Goal: Task Accomplishment & Management: Use online tool/utility

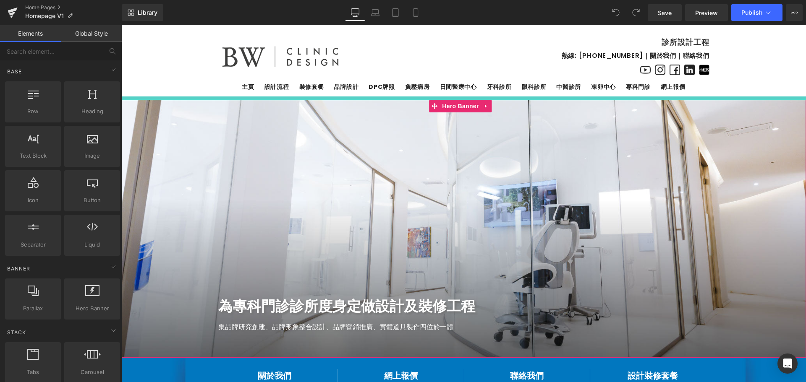
click at [458, 175] on div at bounding box center [463, 229] width 685 height 258
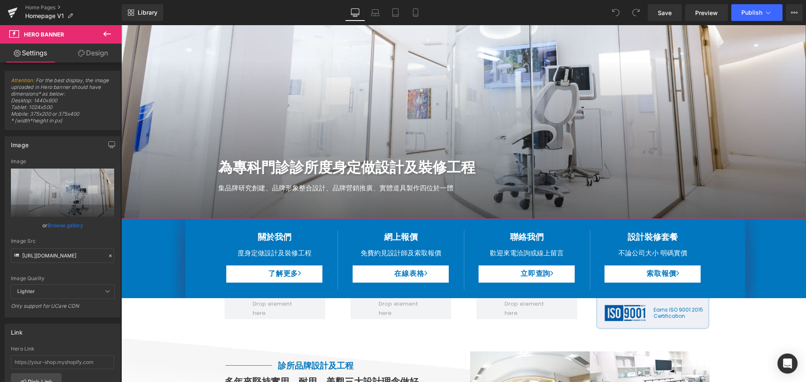
scroll to position [168, 0]
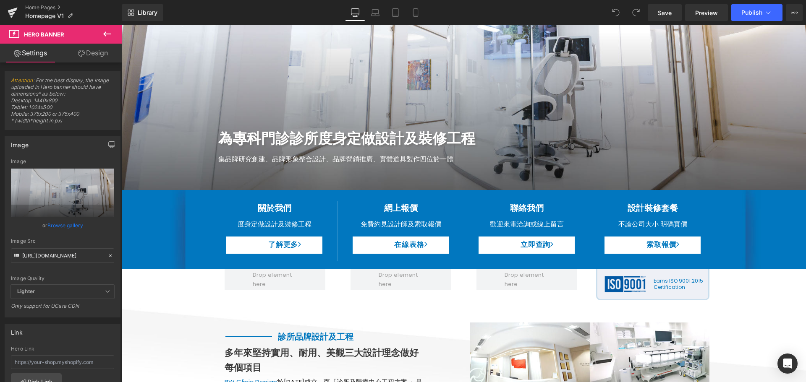
click at [218, 133] on h2 "為專科門診診所度身定做設計及裝修工程" at bounding box center [463, 138] width 491 height 23
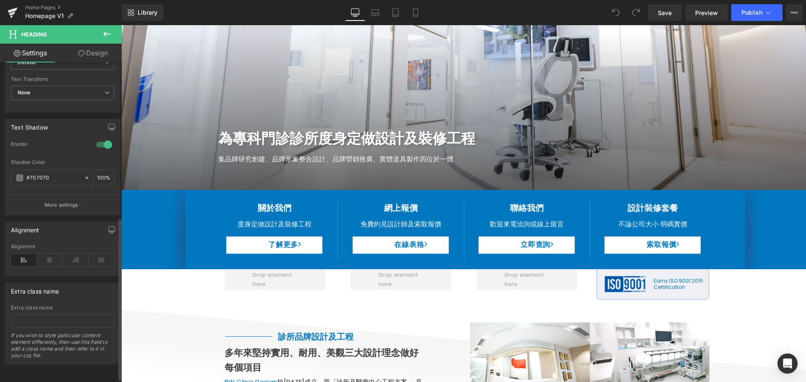
scroll to position [311, 0]
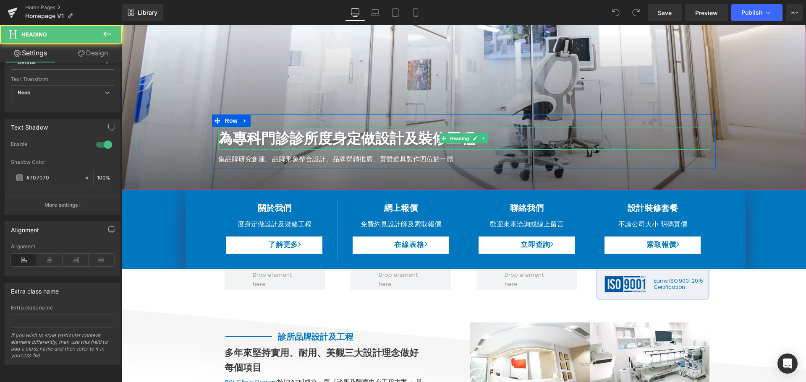
click at [279, 139] on h2 "為專科門診診所度身定做設計及裝修工程" at bounding box center [463, 138] width 491 height 23
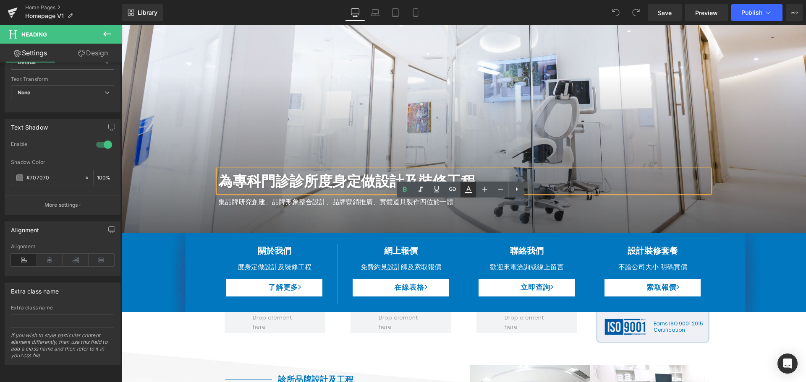
scroll to position [84, 0]
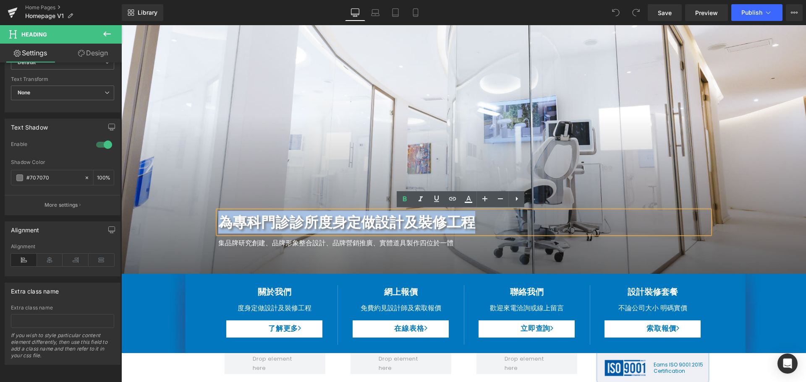
drag, startPoint x: 471, startPoint y: 218, endPoint x: 222, endPoint y: 222, distance: 249.8
click at [222, 222] on h2 "為專科門診診所度身定做設計及裝修工程" at bounding box center [463, 222] width 491 height 23
copy h2 "為專科門診診所度身定做設計及裝修工程"
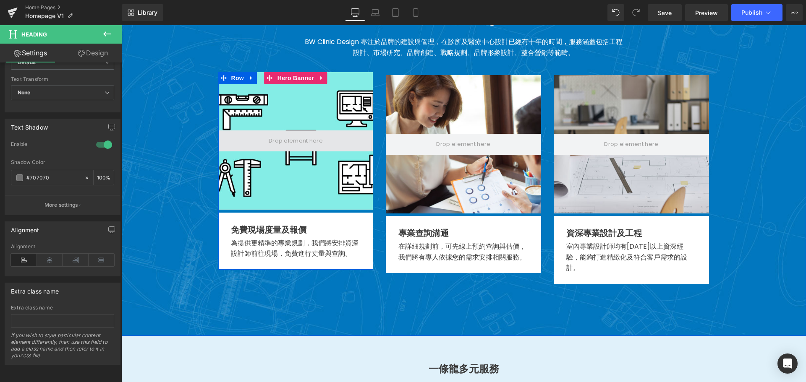
scroll to position [1385, 0]
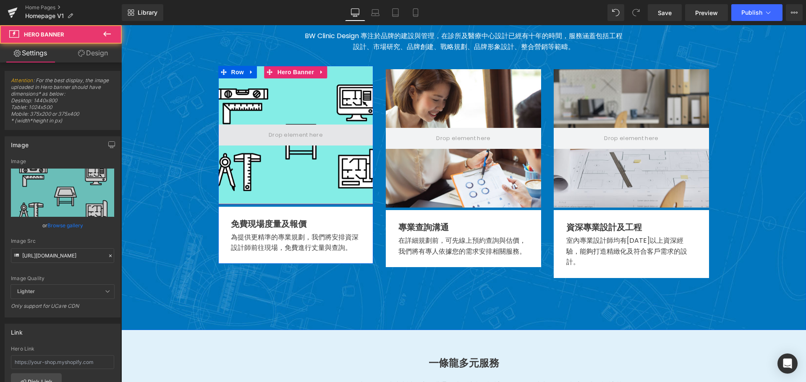
click at [294, 133] on span at bounding box center [295, 135] width 155 height 21
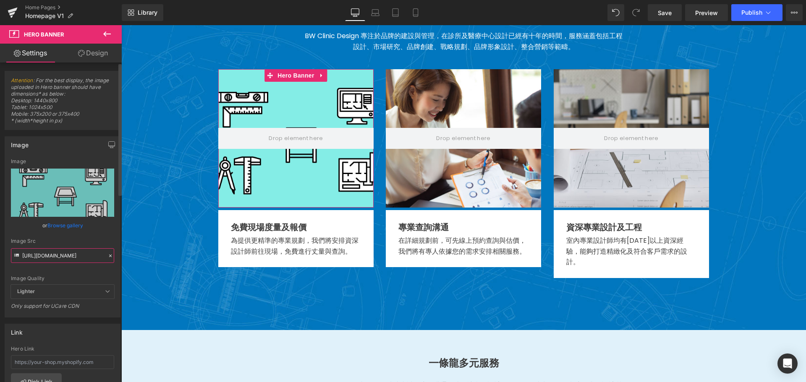
scroll to position [0, 160]
drag, startPoint x: 88, startPoint y: 256, endPoint x: 99, endPoint y: 259, distance: 12.3
click at [99, 259] on input "[URL][DOMAIN_NAME]" at bounding box center [62, 255] width 103 height 15
click at [70, 258] on input "[URL][DOMAIN_NAME]" at bounding box center [62, 255] width 103 height 15
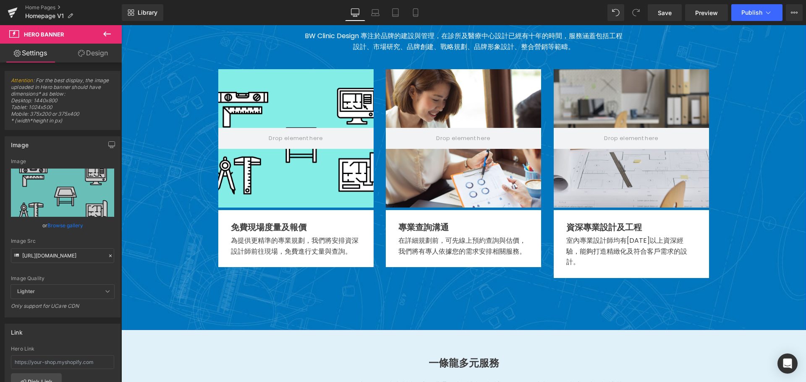
click at [164, 146] on span "服務優勢 Heading Our Adventage Text Block BW Clinic Design 專注於品牌的建設與管理，在診所及醫療中心設計已經…" at bounding box center [463, 130] width 685 height 304
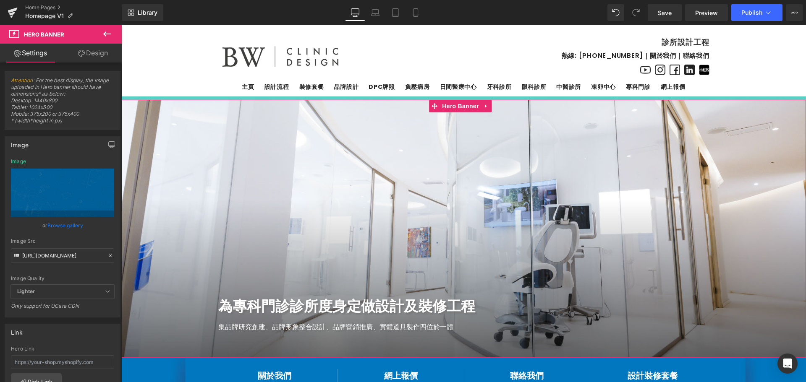
click at [444, 150] on div at bounding box center [463, 229] width 685 height 258
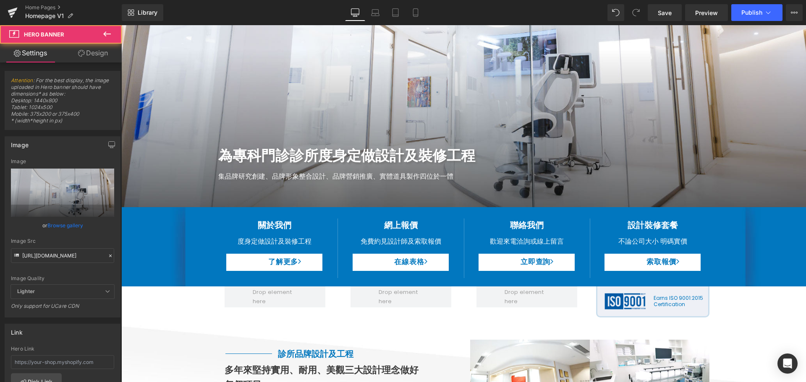
scroll to position [168, 0]
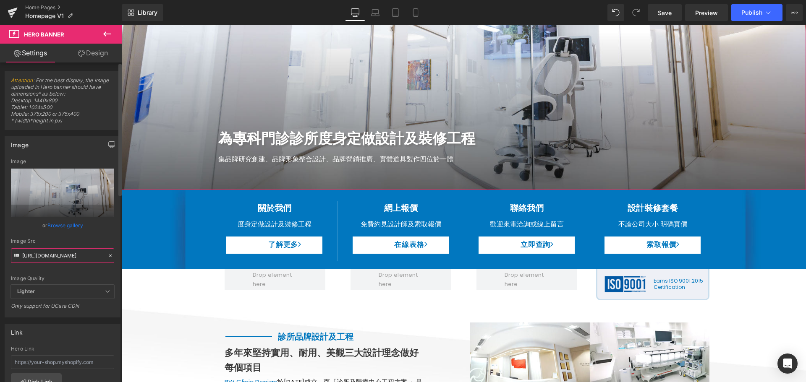
click at [56, 255] on input "[URL][DOMAIN_NAME]" at bounding box center [62, 255] width 103 height 15
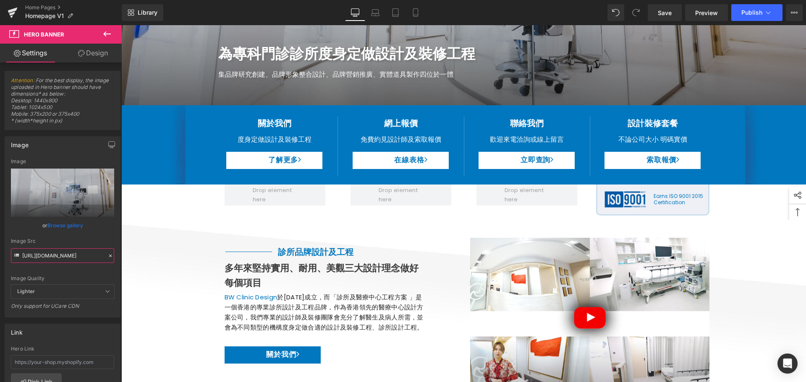
scroll to position [336, 0]
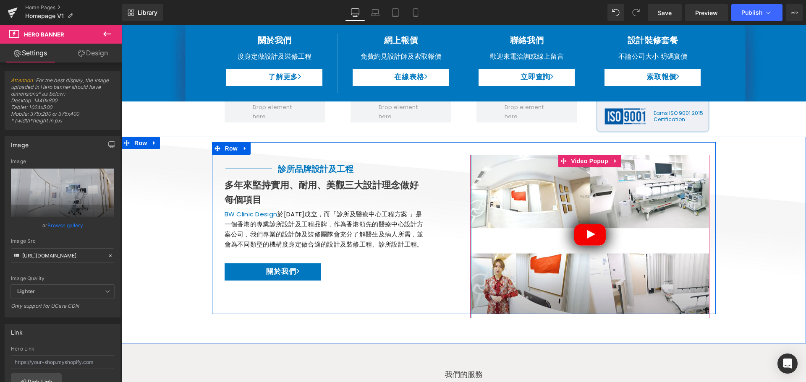
click at [470, 166] on div "Video Popup" at bounding box center [589, 237] width 239 height 164
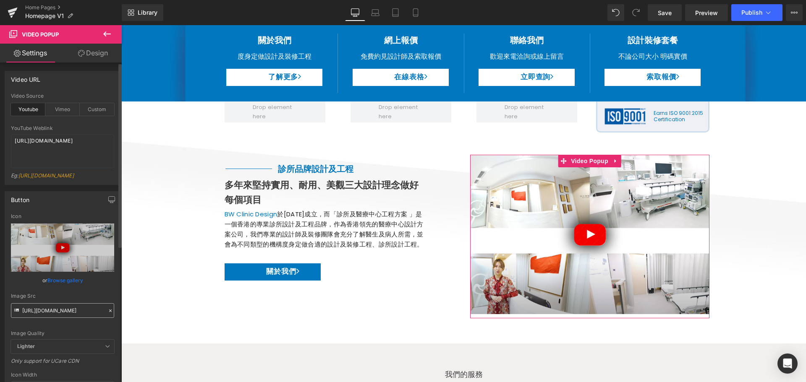
click at [71, 318] on input "[URL][DOMAIN_NAME]" at bounding box center [62, 310] width 103 height 15
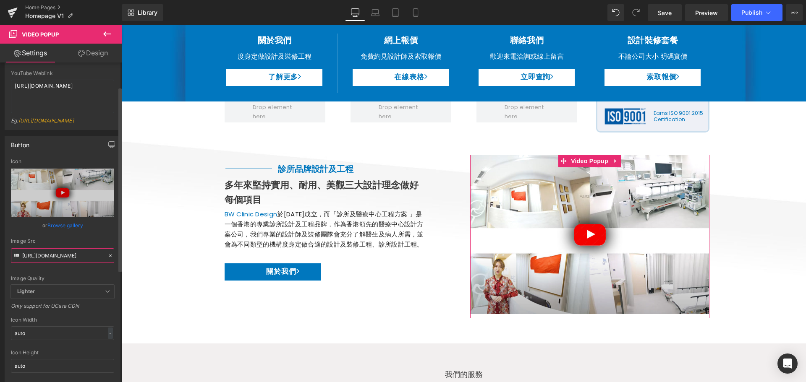
scroll to position [42, 0]
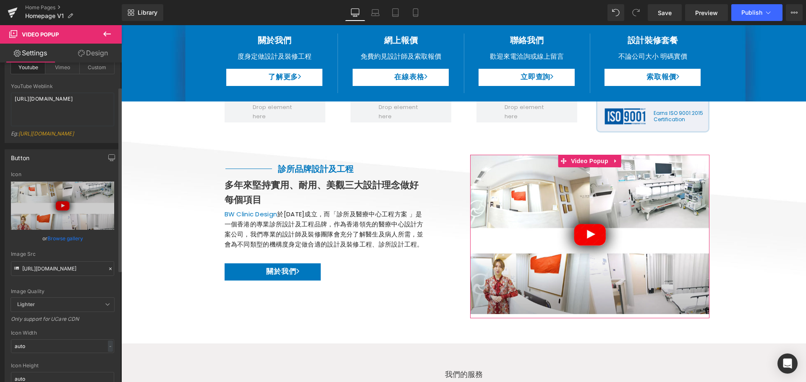
copy link "[URL][DOMAIN_NAME]"
drag, startPoint x: 56, startPoint y: 139, endPoint x: 21, endPoint y: 133, distance: 35.4
click at [21, 133] on div "Eg: [URL][DOMAIN_NAME]" at bounding box center [62, 137] width 103 height 12
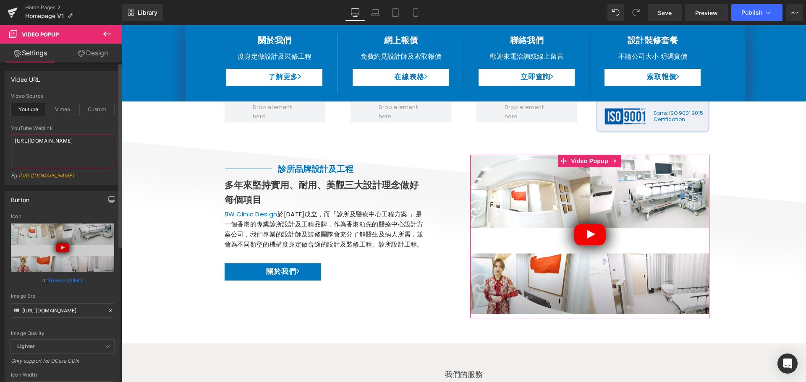
drag, startPoint x: 76, startPoint y: 152, endPoint x: 0, endPoint y: 131, distance: 78.6
click at [0, 131] on div "Video URL youtube Video Source Youtube Vimeo Custom YouTube Weblink [URL][DOMAI…" at bounding box center [62, 125] width 125 height 120
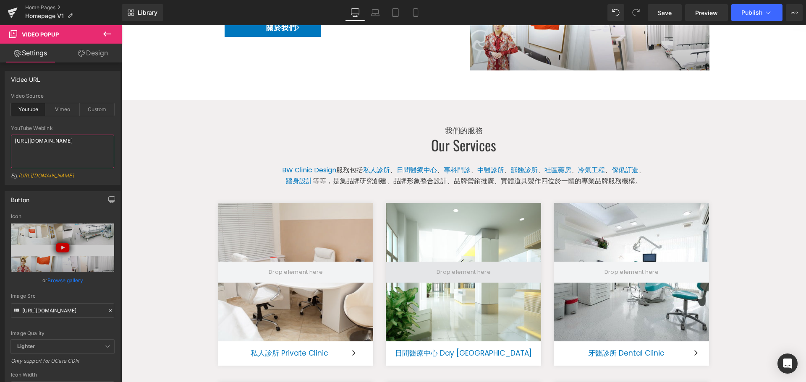
scroll to position [672, 0]
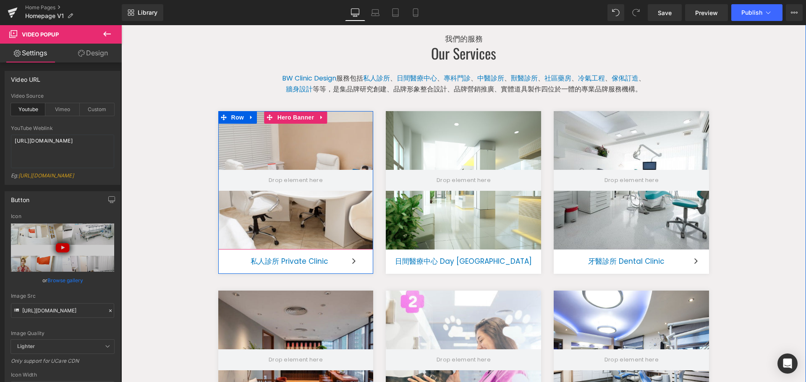
click at [302, 153] on div at bounding box center [295, 180] width 155 height 139
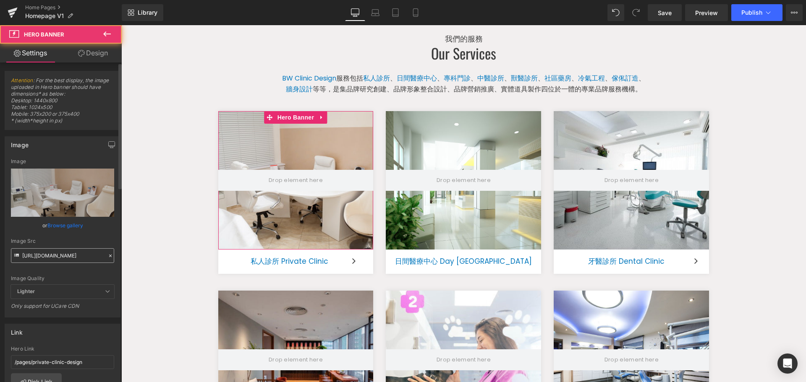
click at [45, 257] on input "[URL][DOMAIN_NAME]" at bounding box center [62, 255] width 103 height 15
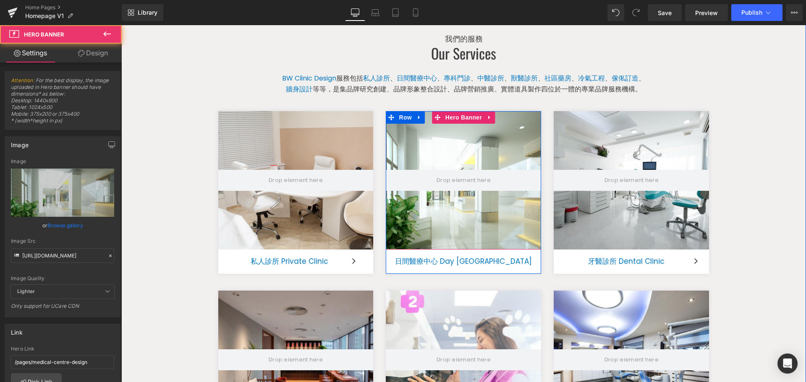
click at [429, 134] on div at bounding box center [463, 180] width 155 height 139
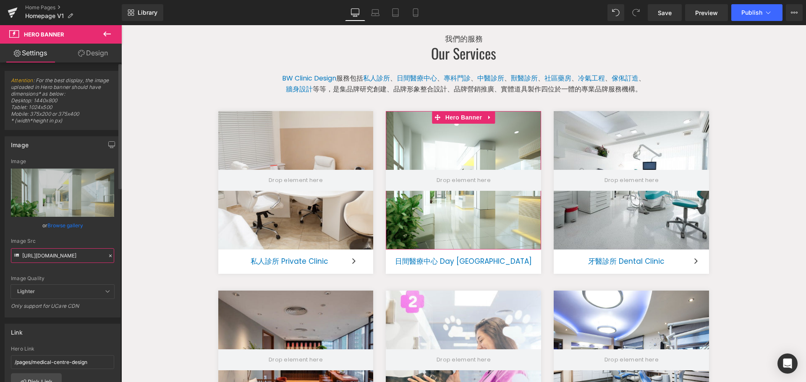
click at [65, 256] on input "[URL][DOMAIN_NAME]" at bounding box center [62, 255] width 103 height 15
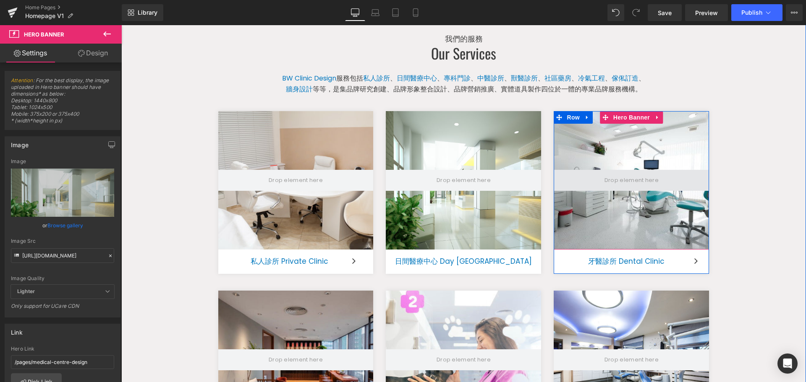
drag, startPoint x: 619, startPoint y: 153, endPoint x: 564, endPoint y: 172, distance: 58.3
click at [619, 153] on div at bounding box center [631, 180] width 155 height 139
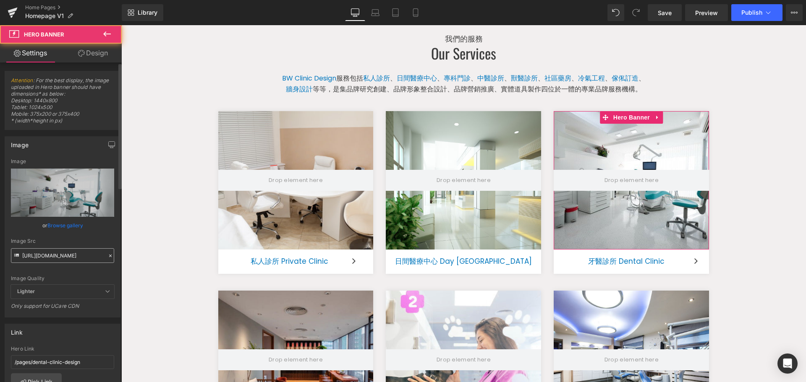
click at [51, 251] on input "[URL][DOMAIN_NAME]" at bounding box center [62, 255] width 103 height 15
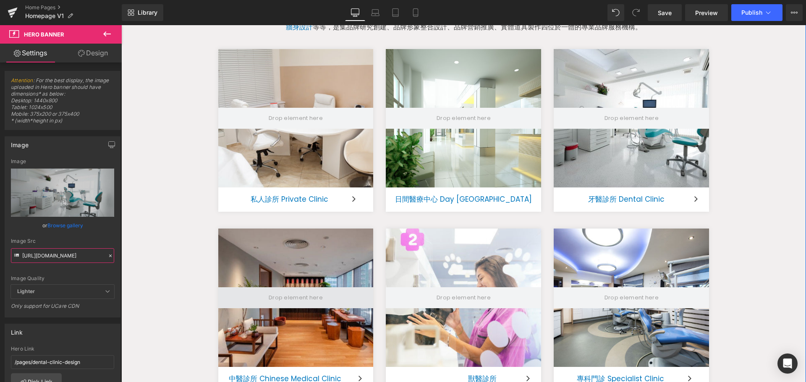
scroll to position [839, 0]
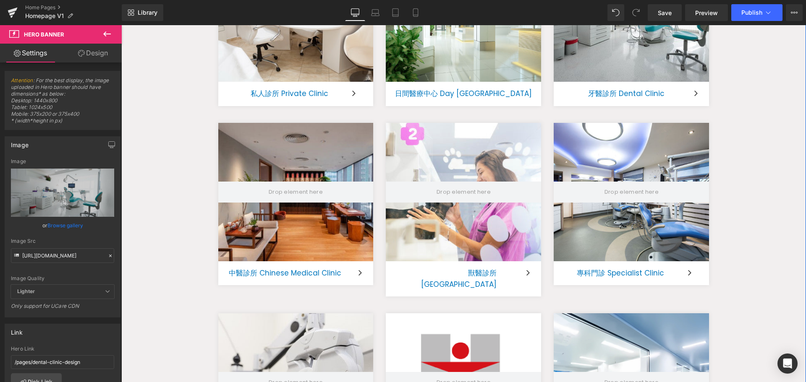
click at [293, 173] on div at bounding box center [295, 192] width 155 height 139
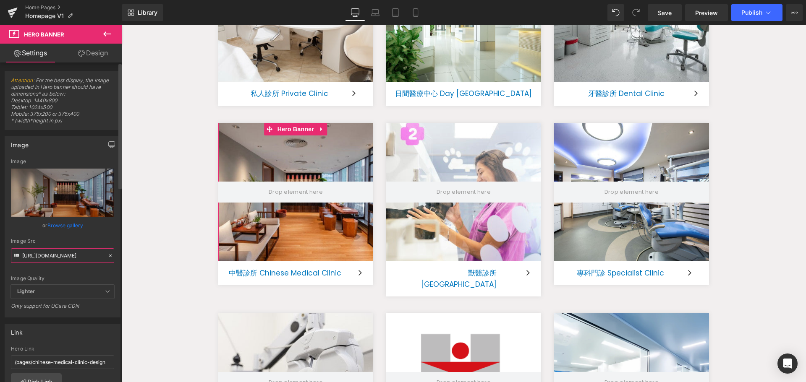
click at [65, 256] on input "[URL][DOMAIN_NAME]" at bounding box center [62, 255] width 103 height 15
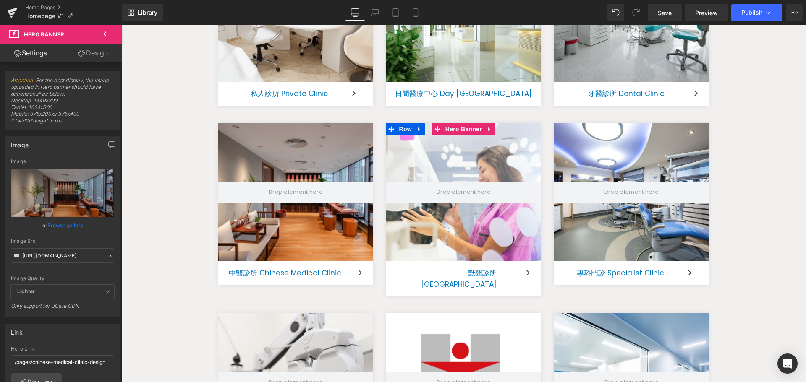
click at [475, 158] on div at bounding box center [463, 192] width 155 height 139
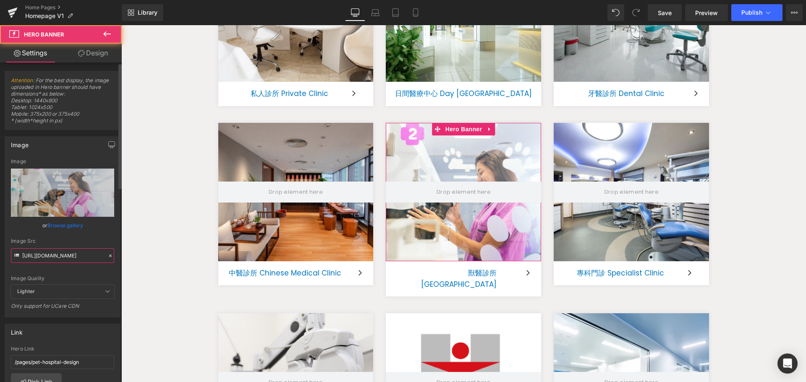
click at [48, 254] on input "[URL][DOMAIN_NAME]" at bounding box center [62, 255] width 103 height 15
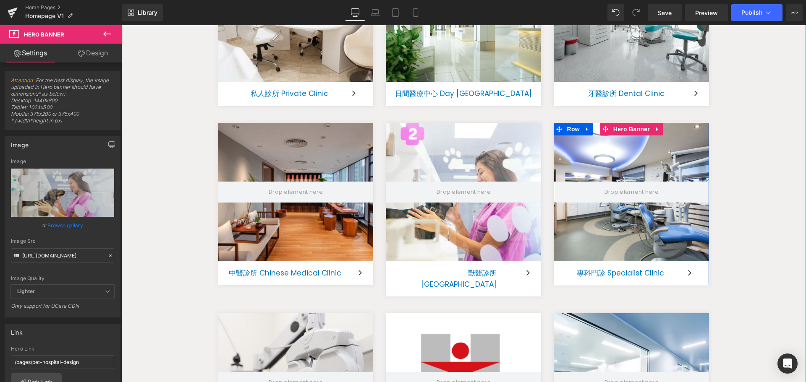
click at [621, 225] on div at bounding box center [631, 192] width 155 height 139
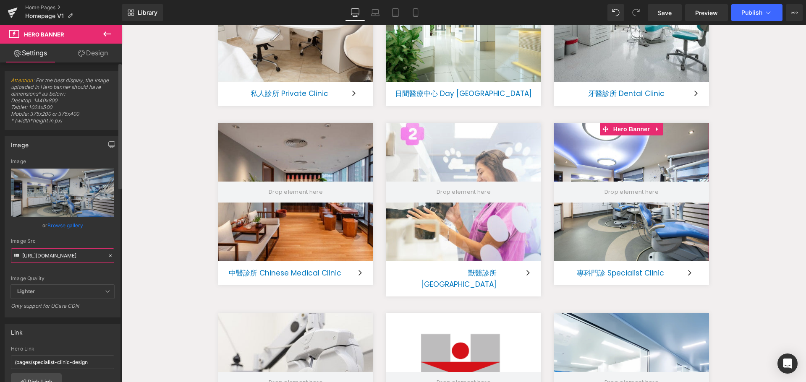
click at [67, 255] on input "[URL][DOMAIN_NAME]" at bounding box center [62, 255] width 103 height 15
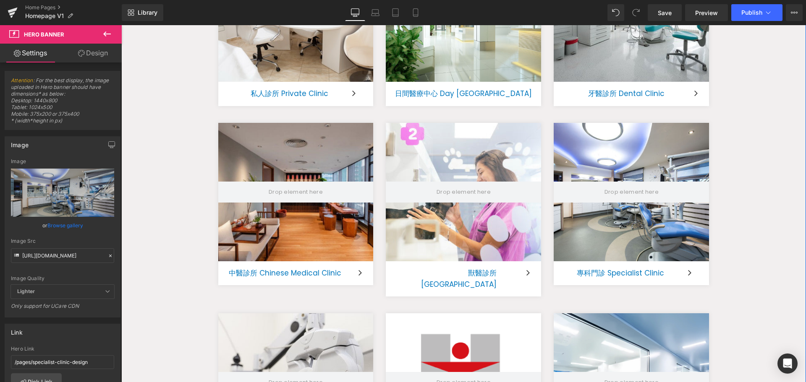
click at [173, 317] on div "我們的服務 Heading Our Services Text Block BW Clinic Design 服務包括 私人診所 、 日間醫療中心 、 專科門…" at bounding box center [463, 166] width 685 height 627
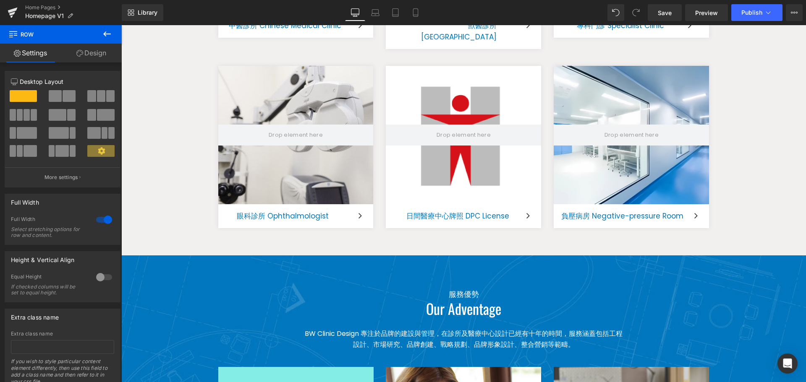
scroll to position [1133, 0]
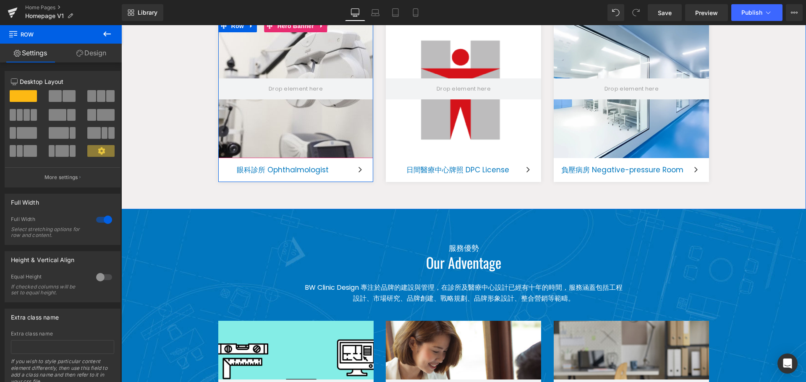
click at [308, 112] on div at bounding box center [295, 89] width 155 height 139
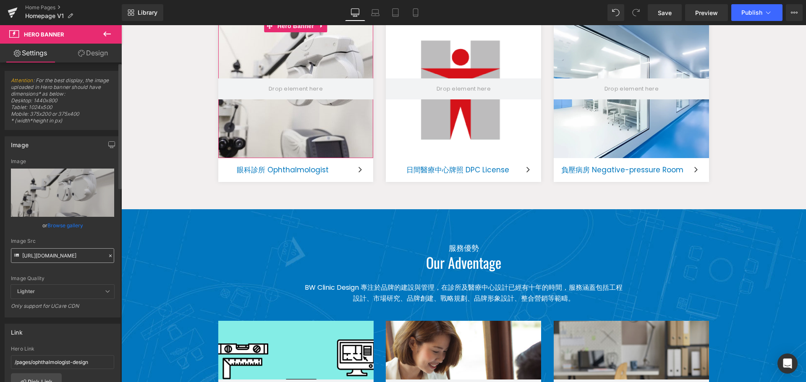
click at [60, 251] on input "[URL][DOMAIN_NAME]" at bounding box center [62, 255] width 103 height 15
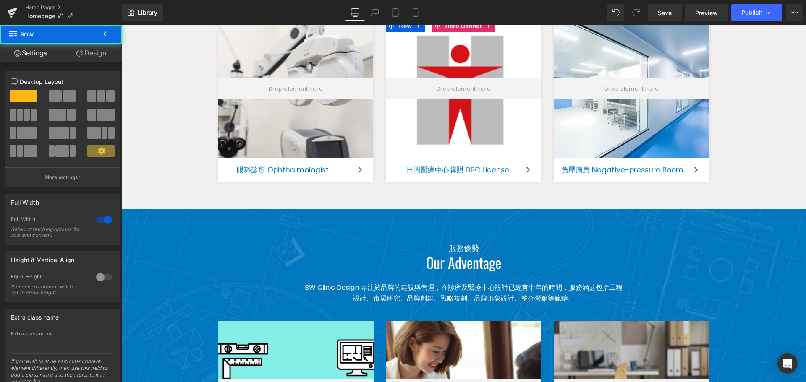
click at [437, 125] on div at bounding box center [463, 89] width 155 height 139
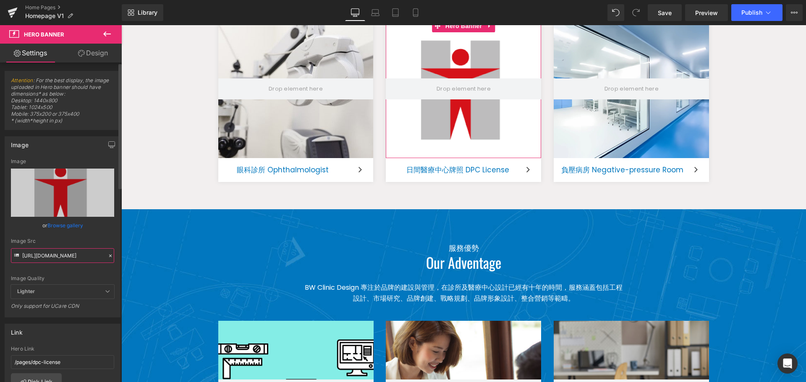
click at [51, 258] on input "[URL][DOMAIN_NAME]" at bounding box center [62, 255] width 103 height 15
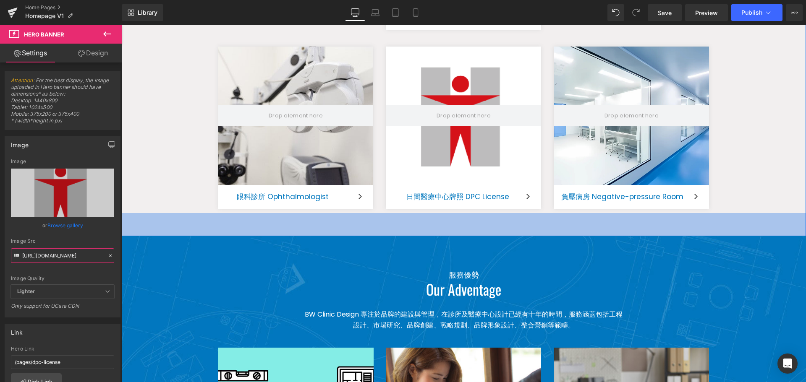
scroll to position [1091, 0]
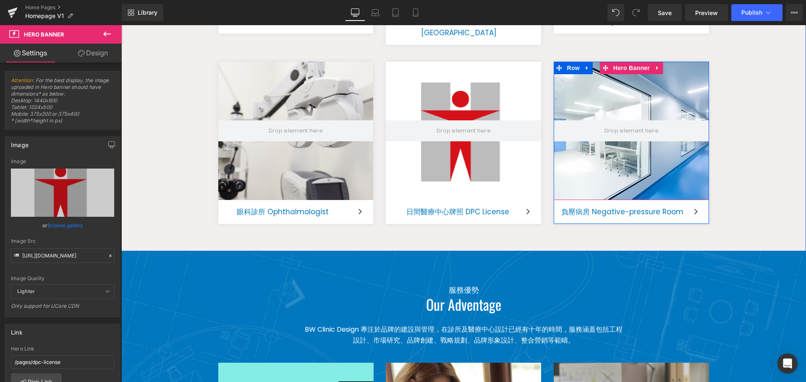
click at [625, 135] on div at bounding box center [631, 131] width 155 height 139
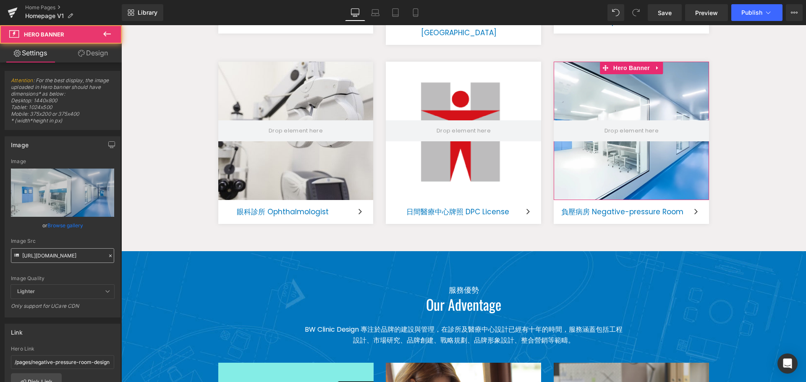
click at [83, 255] on input "[URL][DOMAIN_NAME]" at bounding box center [62, 255] width 103 height 15
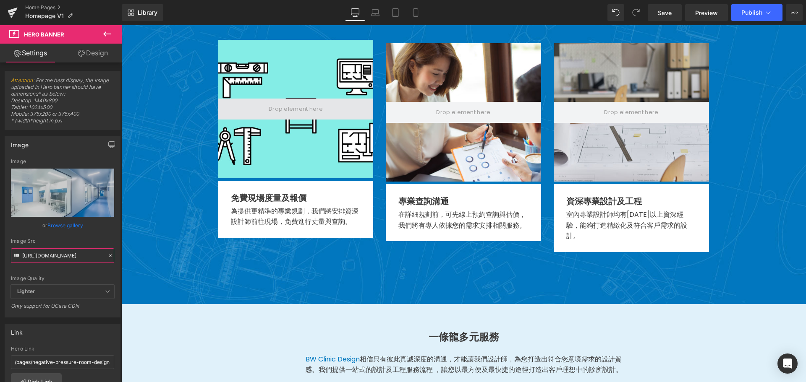
scroll to position [1343, 0]
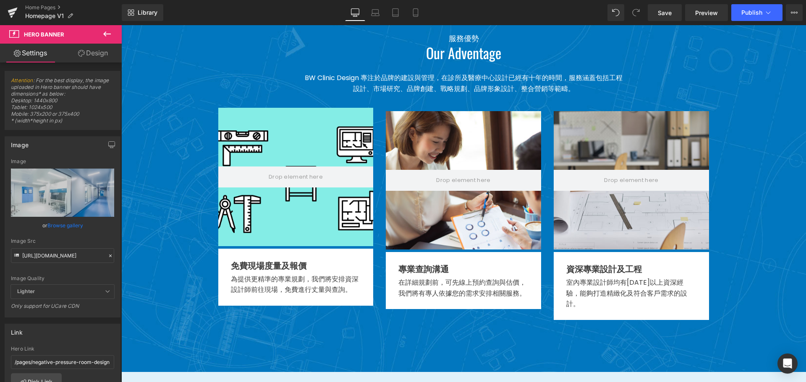
click at [282, 183] on div "Hero Banner 140px 140px" at bounding box center [295, 177] width 155 height 139
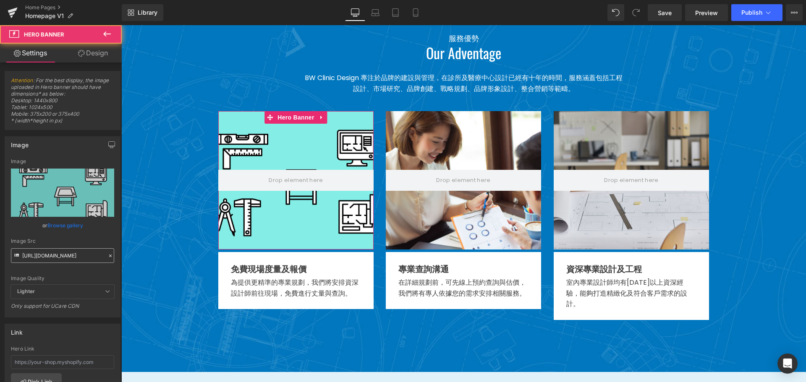
click at [49, 256] on input "[URL][DOMAIN_NAME]" at bounding box center [62, 255] width 103 height 15
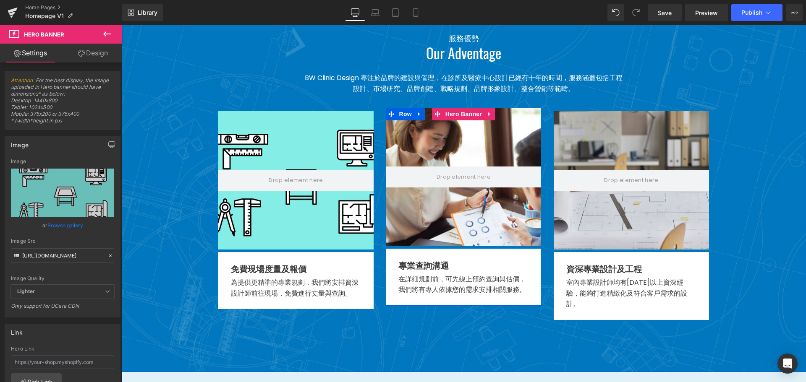
click at [436, 133] on div at bounding box center [463, 177] width 155 height 139
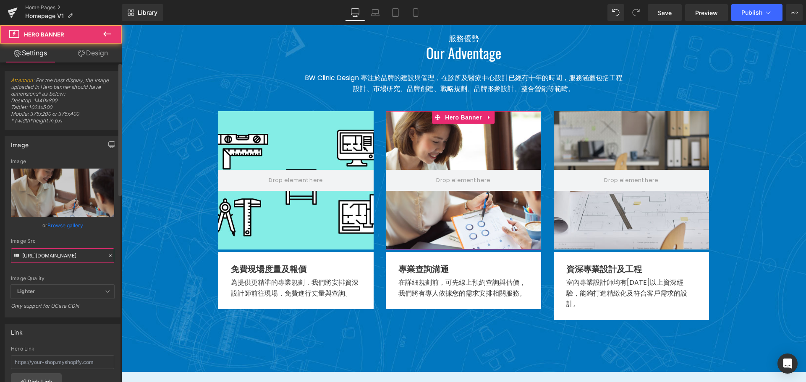
click at [65, 256] on input "[URL][DOMAIN_NAME]" at bounding box center [62, 255] width 103 height 15
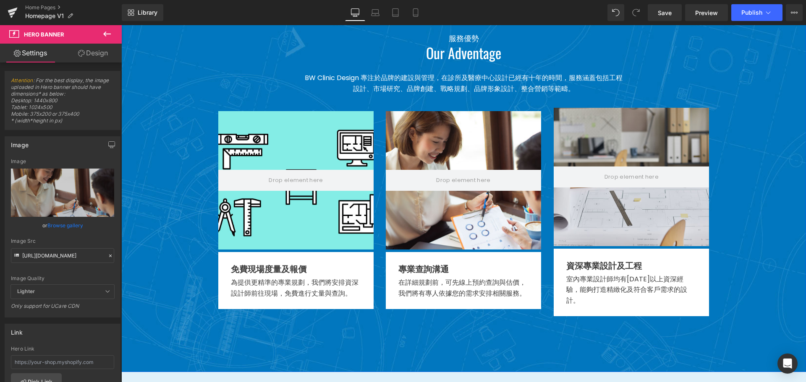
click at [601, 196] on div at bounding box center [631, 177] width 155 height 139
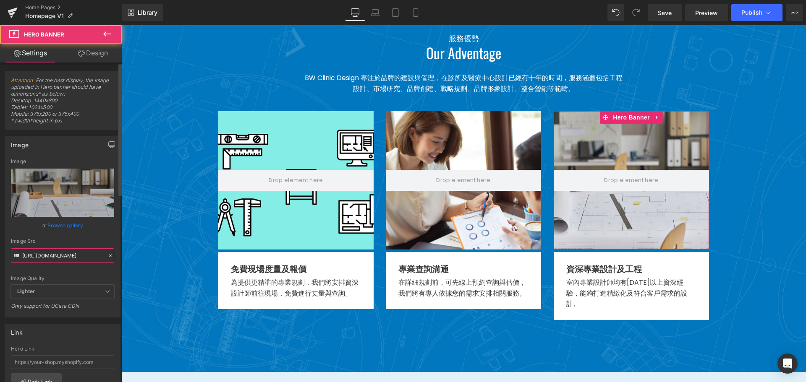
click at [56, 258] on input "[URL][DOMAIN_NAME]" at bounding box center [62, 255] width 103 height 15
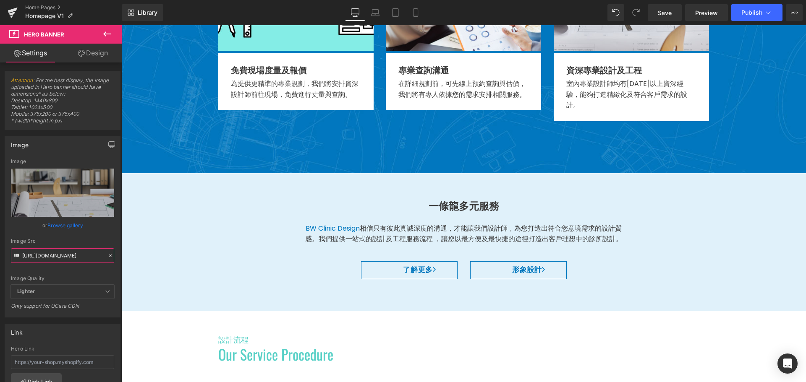
scroll to position [1595, 0]
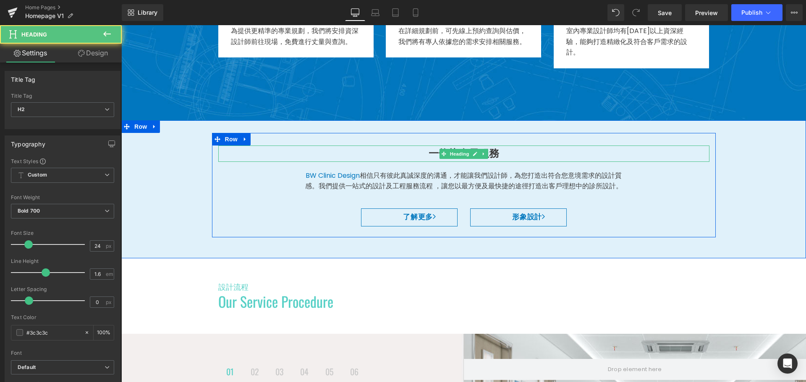
click at [428, 146] on h2 "一條龍多元服務" at bounding box center [463, 154] width 491 height 16
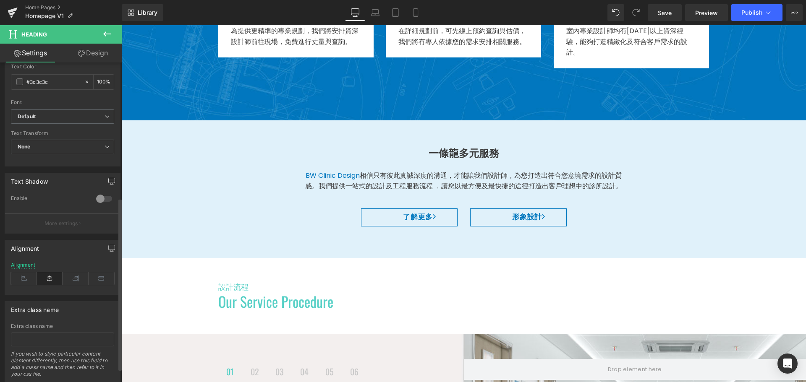
scroll to position [252, 0]
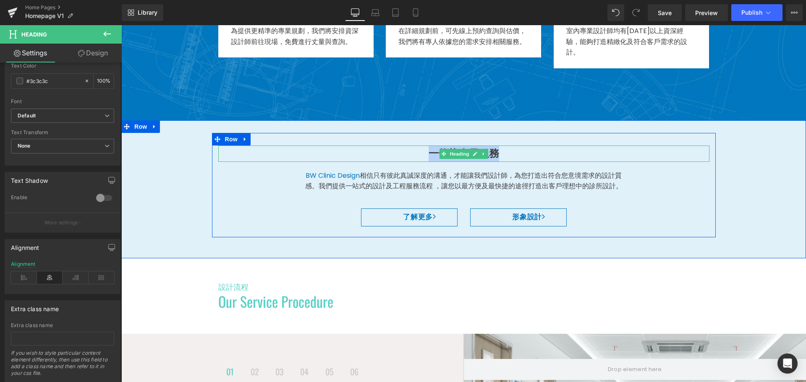
drag, startPoint x: 497, startPoint y: 130, endPoint x: 427, endPoint y: 129, distance: 70.1
click at [427, 146] on h2 "一條龍多元服務" at bounding box center [463, 154] width 491 height 16
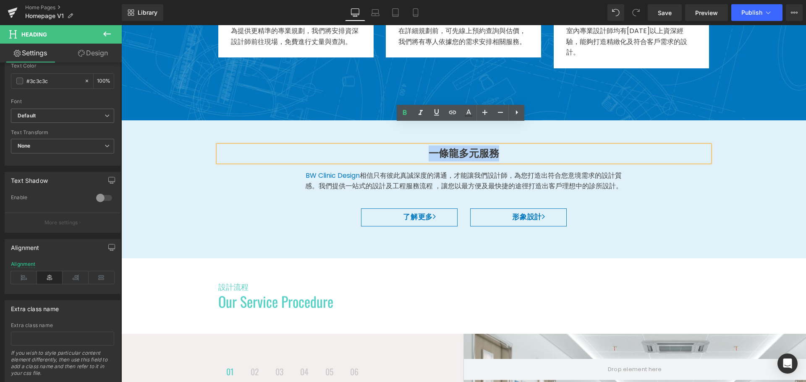
copy h2 "一條龍多元服務"
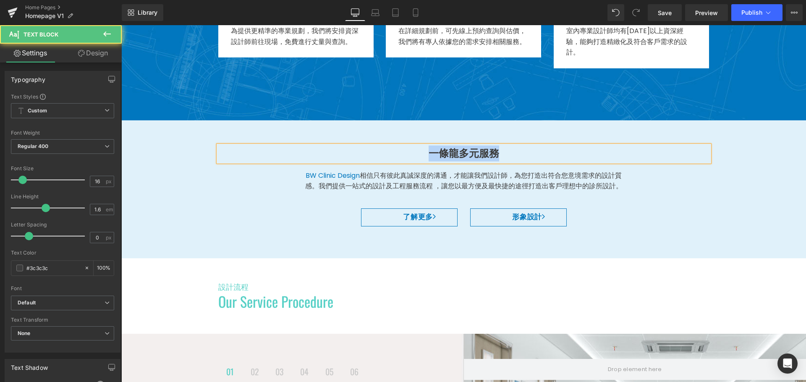
drag, startPoint x: 617, startPoint y: 163, endPoint x: 277, endPoint y: 147, distance: 340.4
click at [277, 147] on div "一條龍多元服務 Heading BW Clinic Design 相信只有彼此真誠深度的溝通，才能讓我們設計師，為您打造出符合您意境需求的設計質感。我們提供一…" at bounding box center [464, 190] width 504 height 88
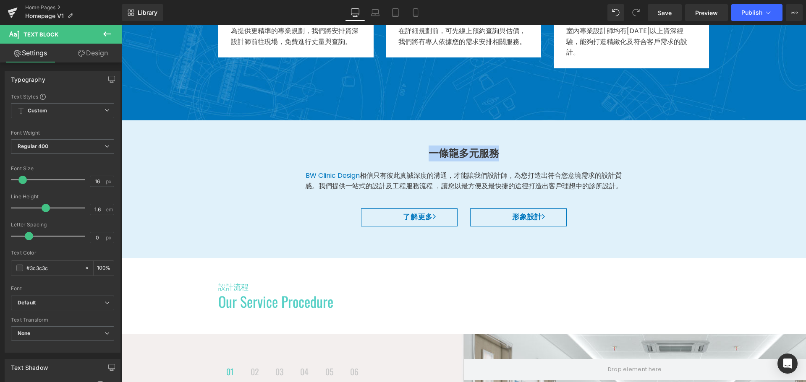
copy p "BW Clinic Design 相信只有彼此真誠深度的溝通，才能讓我們設計師，為您打造出符合您意境需求的設計質感。我們提供一站式的設計及工程服務流程 ，讓您…"
